Goal: Task Accomplishment & Management: Manage account settings

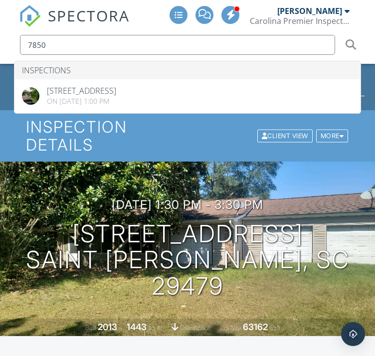
type input "7850"
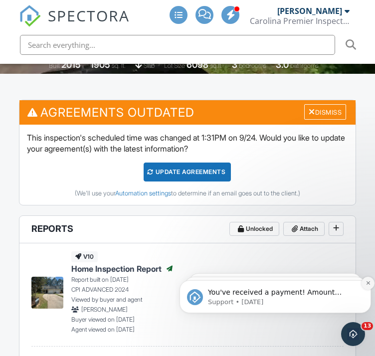
click at [366, 280] on icon "Dismiss notification" at bounding box center [367, 282] width 5 height 5
click at [366, 281] on icon "Dismiss notification" at bounding box center [368, 283] width 4 height 4
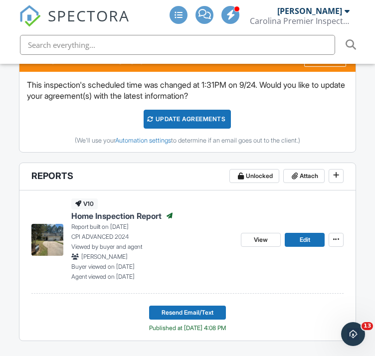
scroll to position [362, 0]
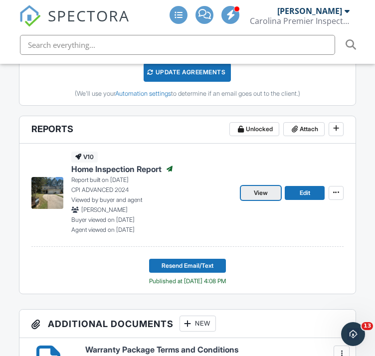
click at [271, 194] on link "View" at bounding box center [261, 193] width 40 height 14
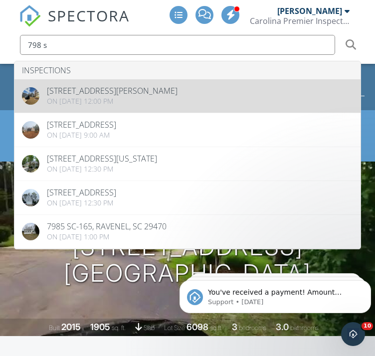
type input "798 s"
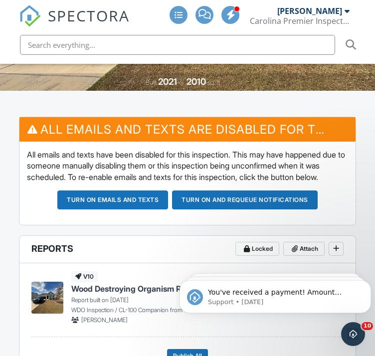
scroll to position [299, 0]
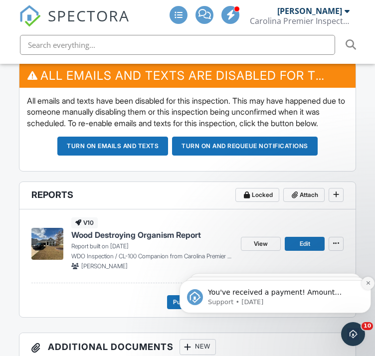
click at [365, 283] on icon "Dismiss notification" at bounding box center [367, 282] width 5 height 5
click at [366, 283] on icon "Dismiss notification" at bounding box center [368, 283] width 4 height 4
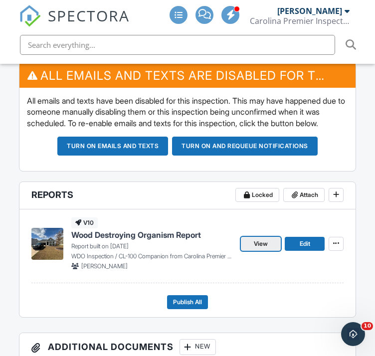
click at [265, 249] on span "View" at bounding box center [261, 244] width 14 height 10
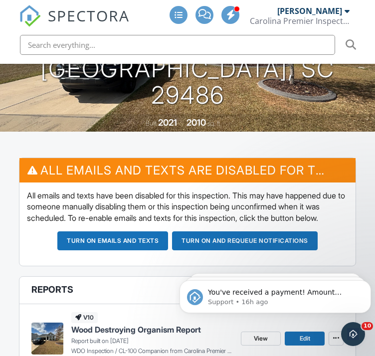
scroll to position [100, 0]
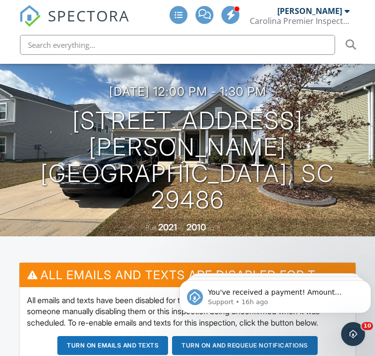
click at [79, 44] on input "text" at bounding box center [177, 45] width 315 height 20
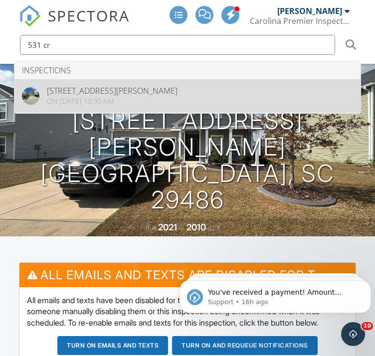
type input "531 cr"
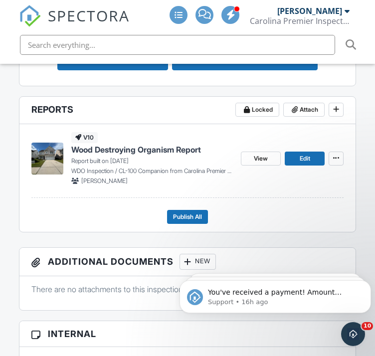
scroll to position [399, 0]
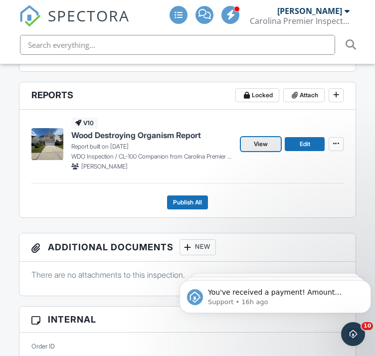
click at [268, 151] on link "View" at bounding box center [261, 144] width 40 height 14
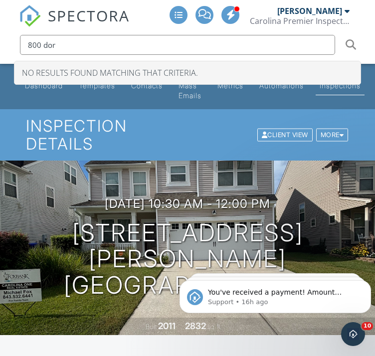
click at [32, 45] on input "800 dor" at bounding box center [177, 45] width 315 height 20
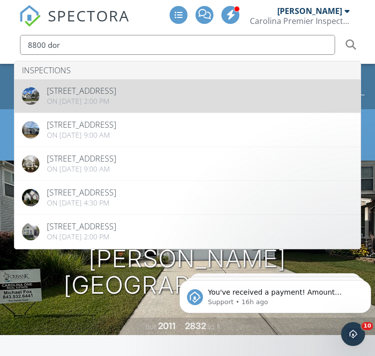
type input "8800 dor"
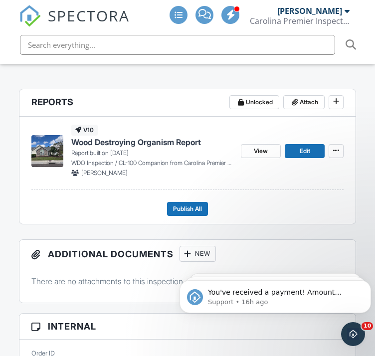
scroll to position [299, 0]
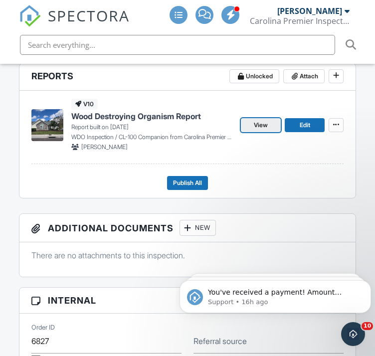
click at [252, 123] on link "View" at bounding box center [261, 125] width 40 height 14
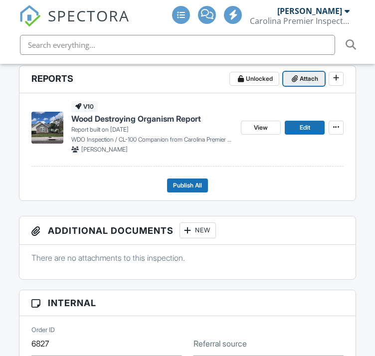
click at [304, 78] on span "Attach" at bounding box center [308, 79] width 18 height 10
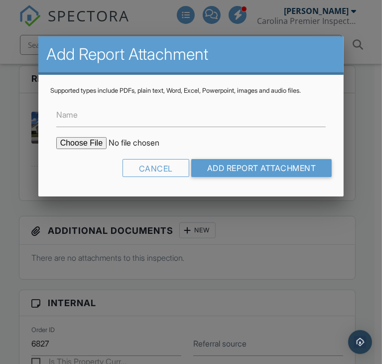
click at [76, 115] on label "Name" at bounding box center [66, 114] width 21 height 11
click at [76, 115] on input "Name" at bounding box center [191, 115] width 270 height 24
click at [76, 142] on input "file" at bounding box center [140, 143] width 169 height 12
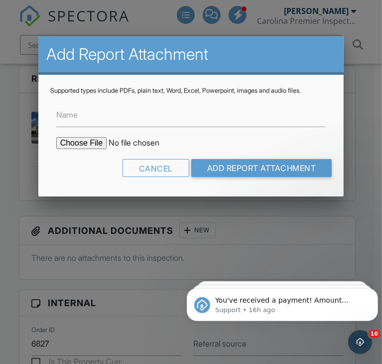
type input "C:\fakepath\Document-#80546.pdf"
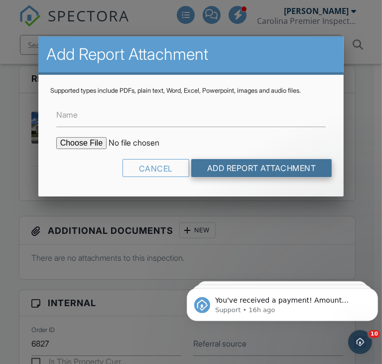
click at [257, 161] on input "Add Report Attachment" at bounding box center [261, 168] width 141 height 18
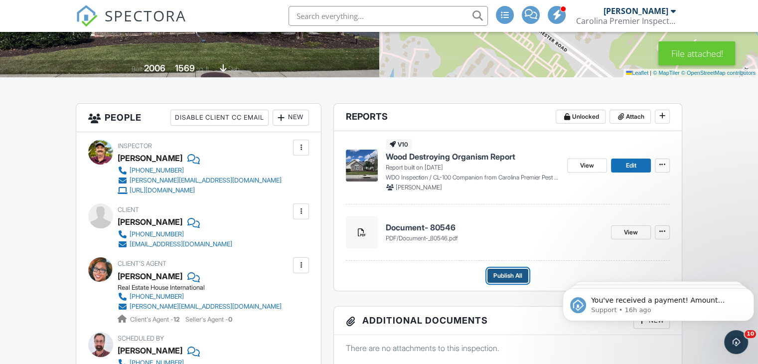
click at [374, 276] on span "Publish All" at bounding box center [507, 275] width 29 height 10
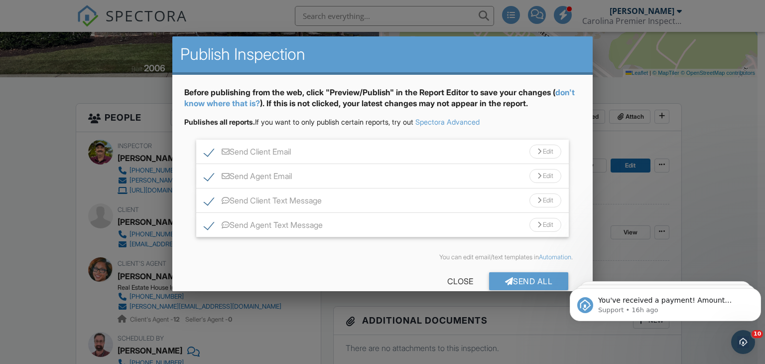
click at [374, 150] on div "Edit" at bounding box center [546, 151] width 32 height 14
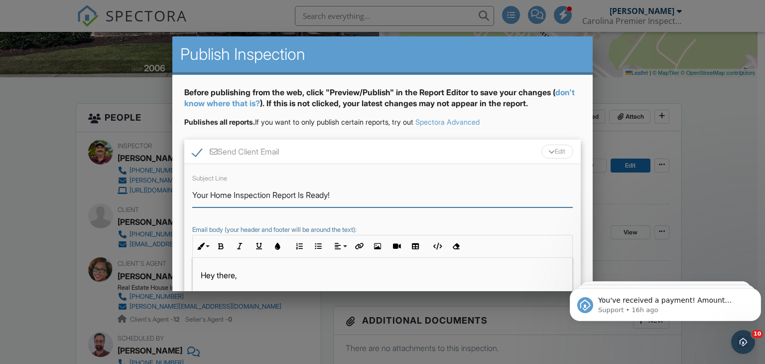
click at [233, 195] on input "Your Home Inspection Report Is Ready!" at bounding box center [382, 195] width 381 height 24
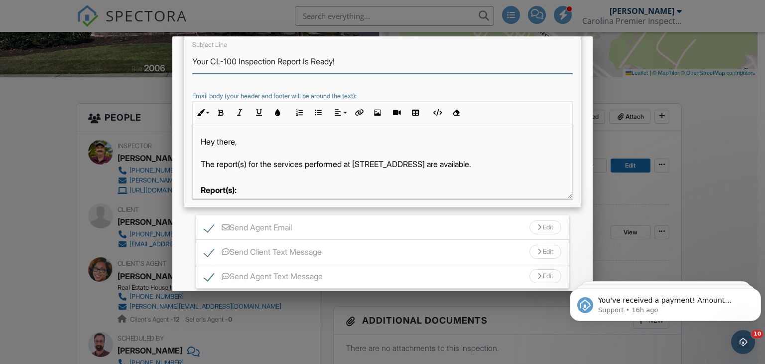
scroll to position [149, 0]
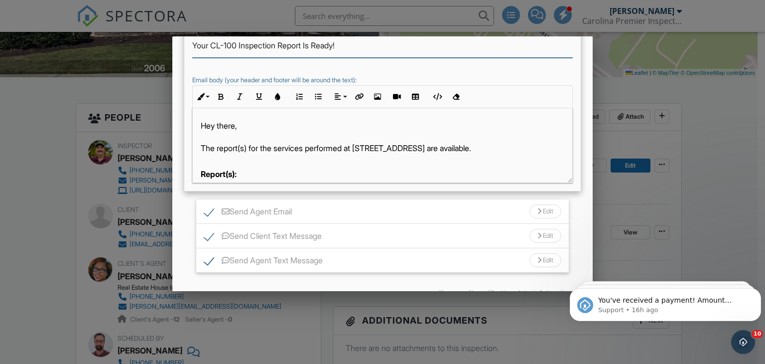
type input "Your CL-100 Inspection Report Is Ready!"
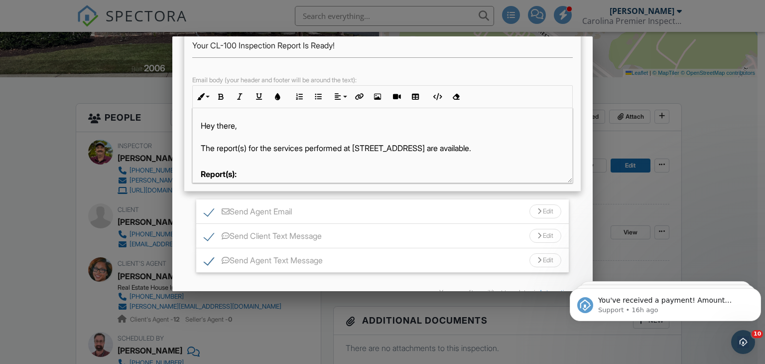
click at [374, 206] on div "Edit" at bounding box center [546, 211] width 32 height 14
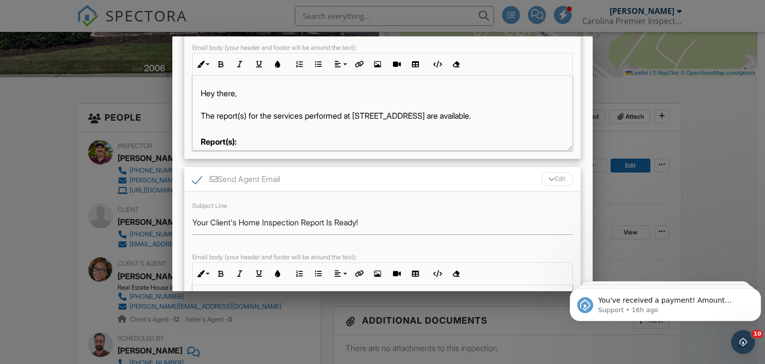
scroll to position [199, 0]
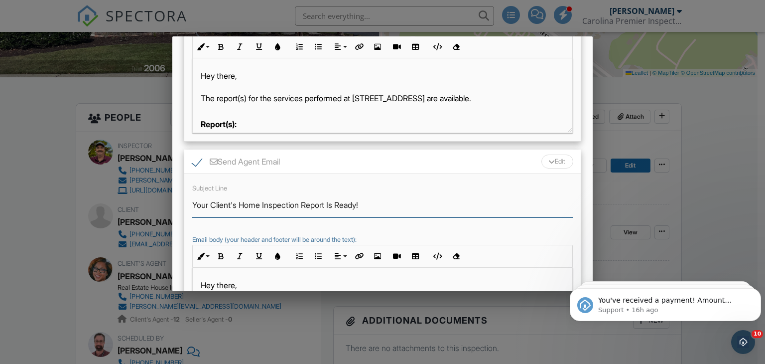
click at [264, 204] on input "Your Client's Home Inspection Report Is Ready!" at bounding box center [382, 205] width 381 height 24
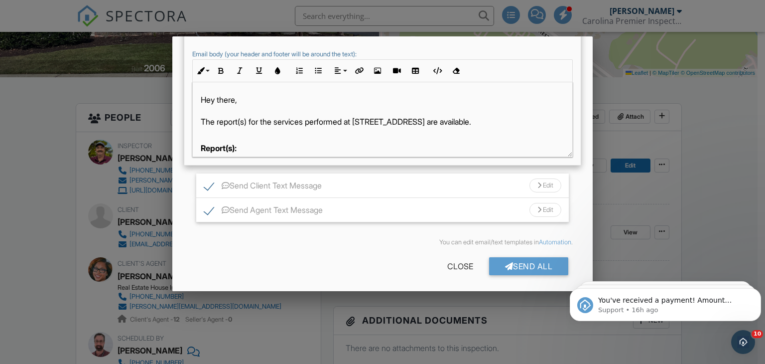
scroll to position [386, 0]
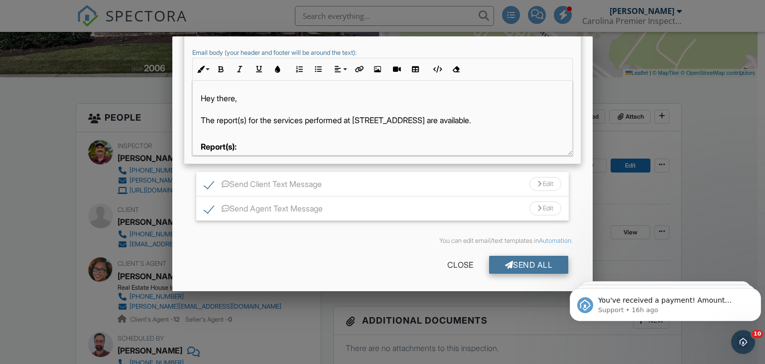
type input "Your Client's CL-100 Inspection Report Is Ready!"
click at [374, 259] on div "Send All" at bounding box center [529, 265] width 80 height 18
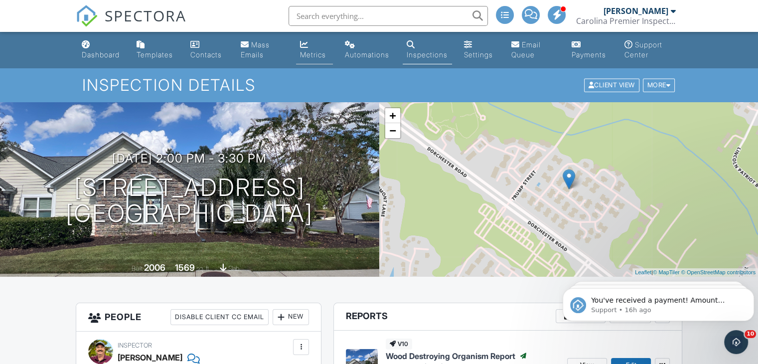
click at [310, 47] on link "Metrics" at bounding box center [314, 50] width 37 height 28
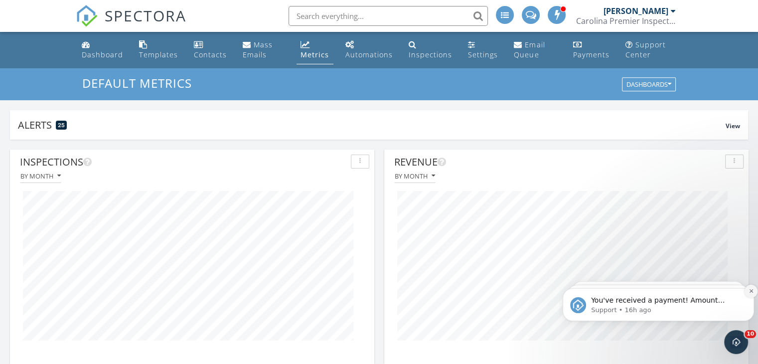
click at [751, 291] on icon "Dismiss notification" at bounding box center [750, 290] width 5 height 5
click at [751, 291] on icon "Dismiss notification" at bounding box center [751, 291] width 4 height 4
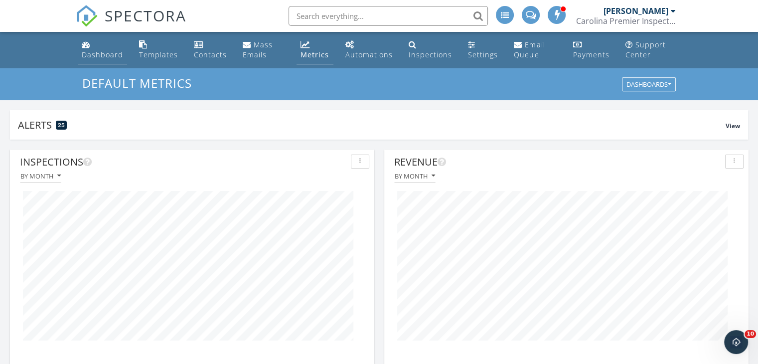
click at [83, 53] on div "Dashboard" at bounding box center [102, 54] width 41 height 9
